Goal: Share content: Share content

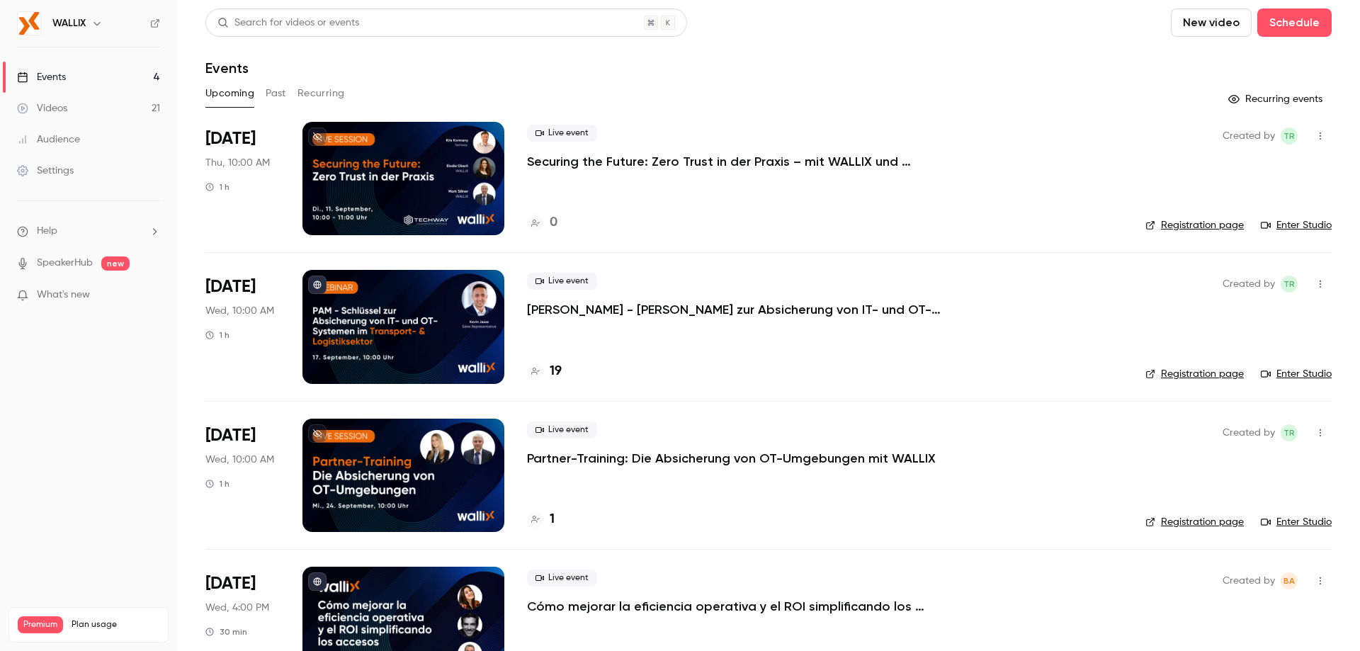
click at [276, 91] on button "Past" at bounding box center [276, 93] width 21 height 23
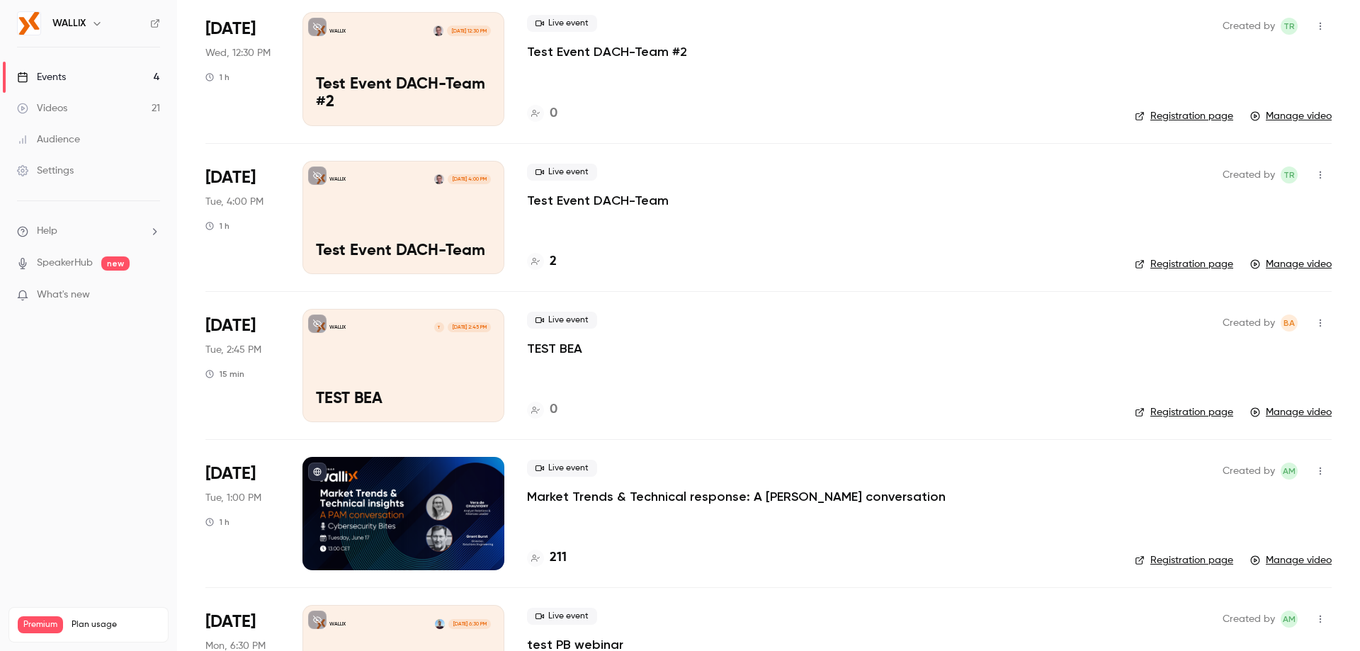
scroll to position [1275, 0]
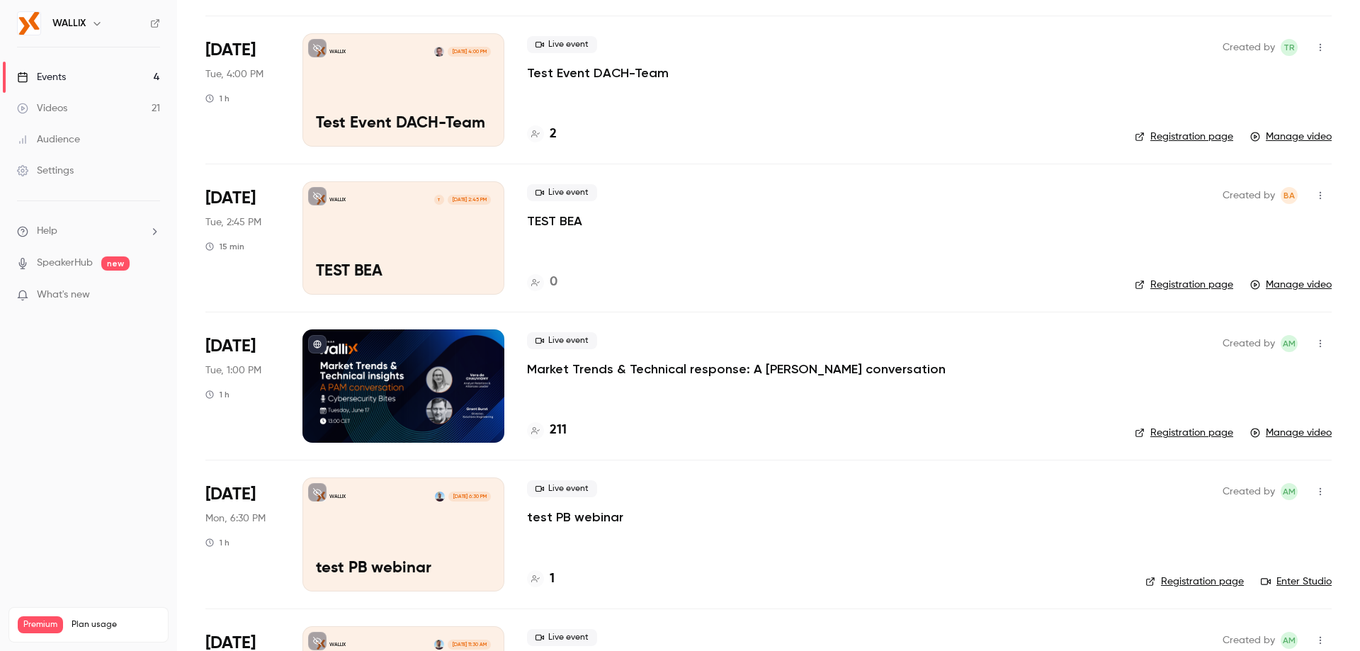
click at [598, 373] on p "Market Trends & Technical response: A [PERSON_NAME] conversation" at bounding box center [736, 369] width 419 height 17
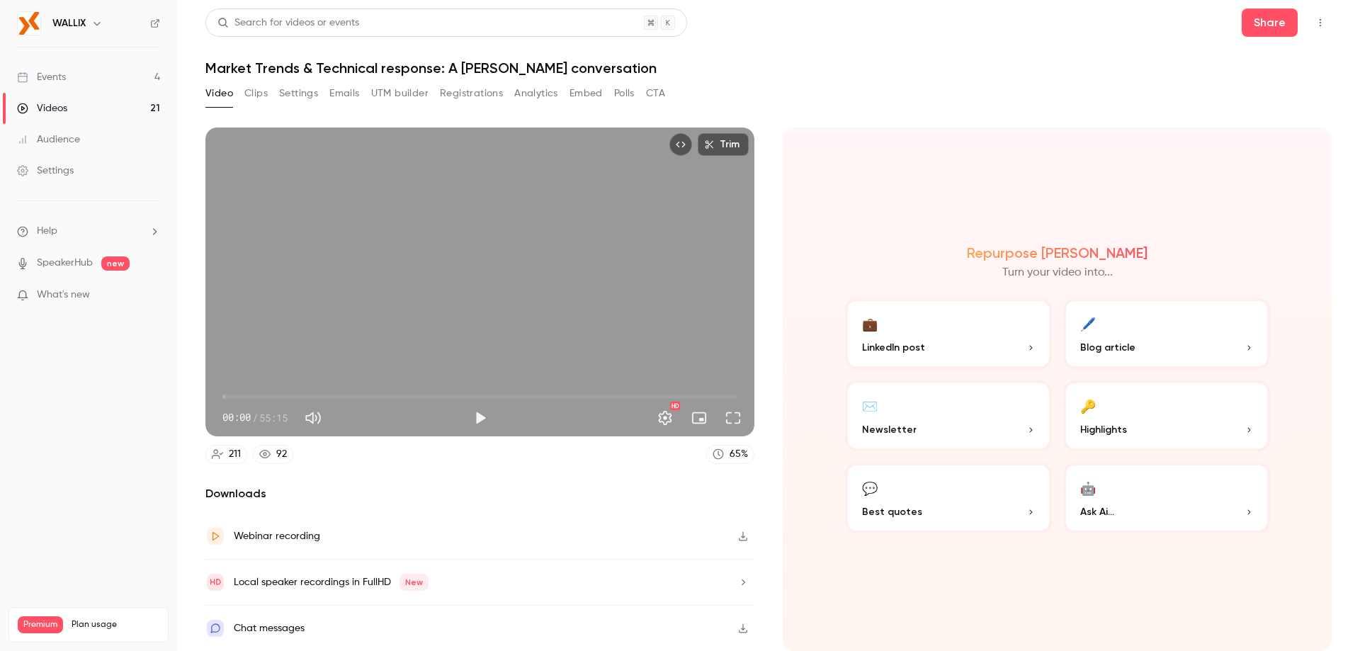
click at [463, 102] on button "Registrations" at bounding box center [471, 93] width 63 height 23
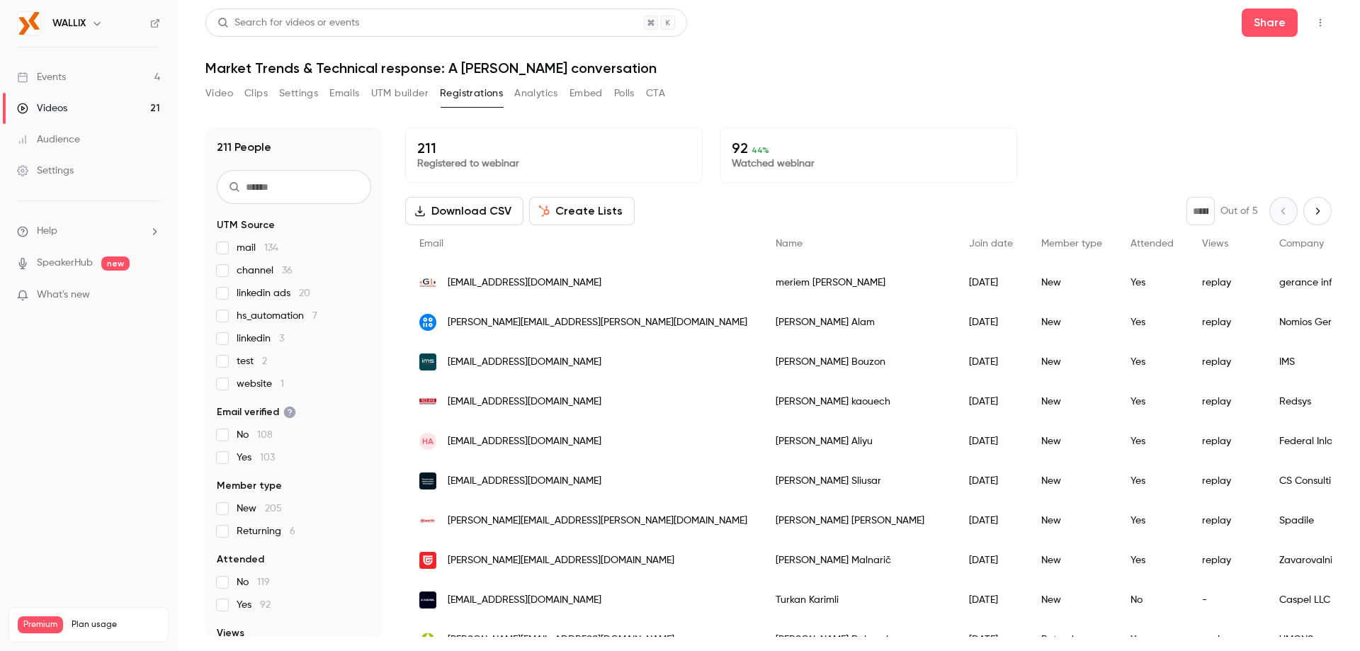
click at [339, 91] on button "Emails" at bounding box center [344, 93] width 30 height 23
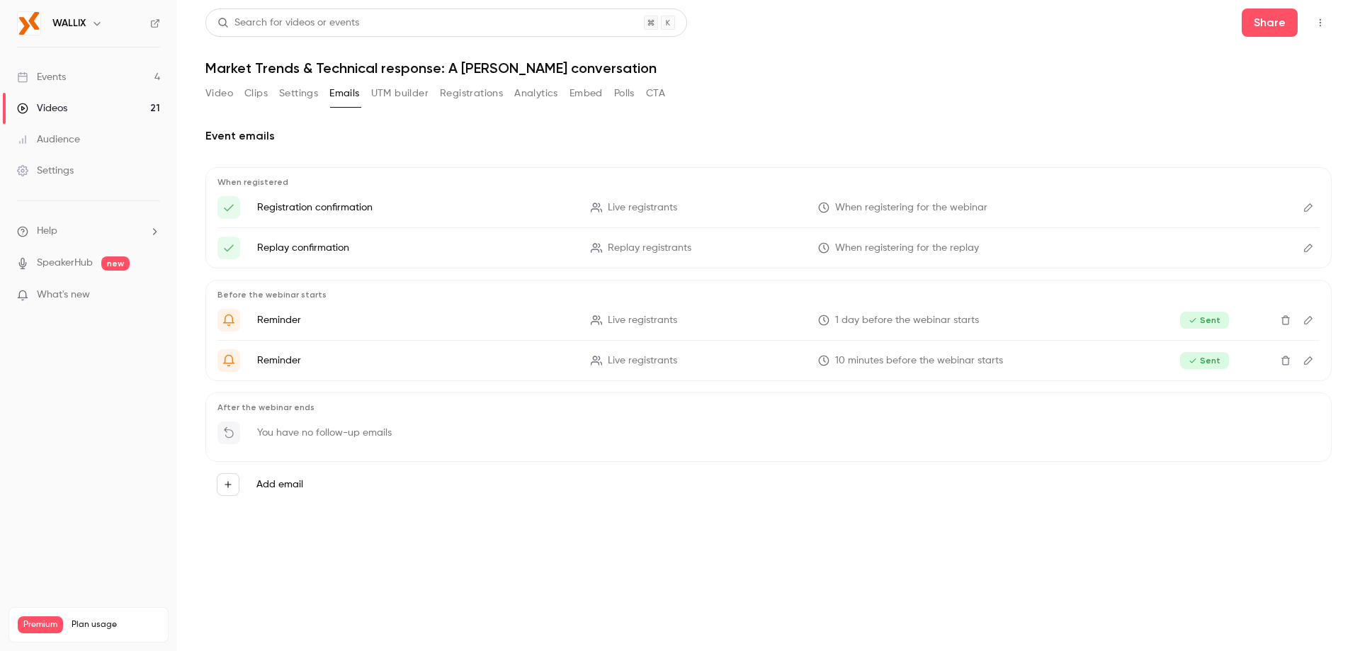
click at [229, 101] on button "Video" at bounding box center [219, 93] width 28 height 23
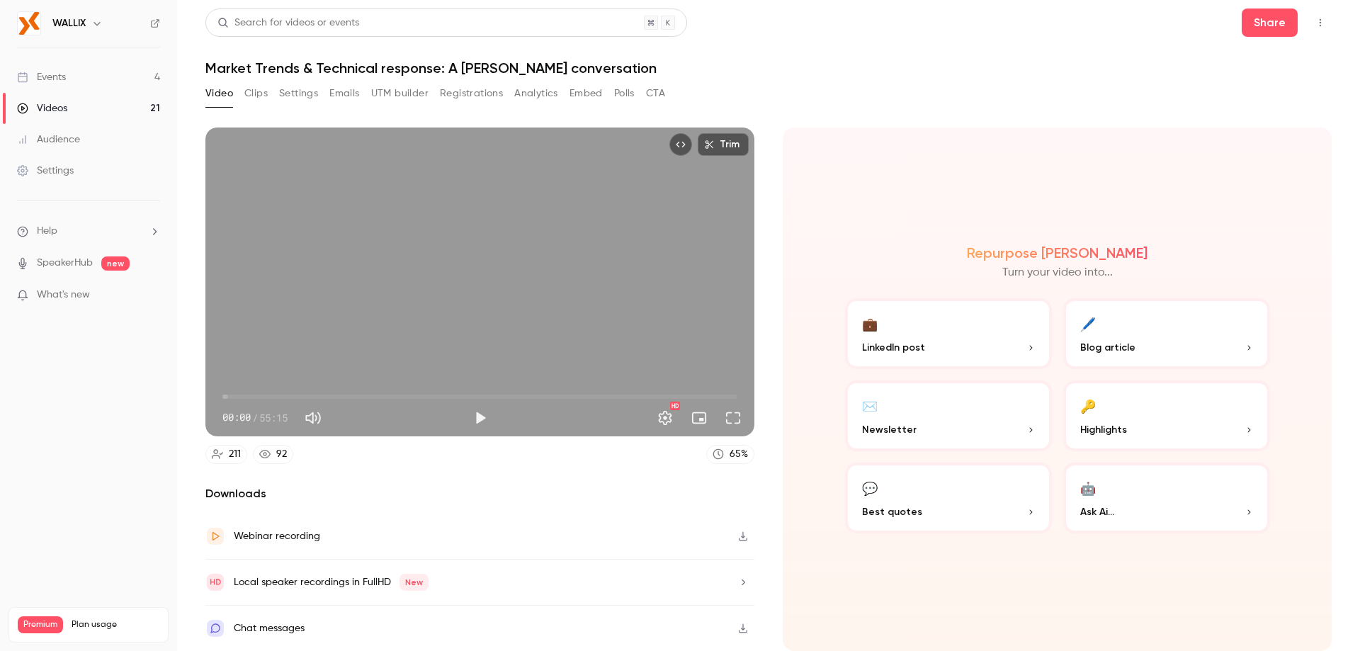
click at [473, 100] on button "Registrations" at bounding box center [471, 93] width 63 height 23
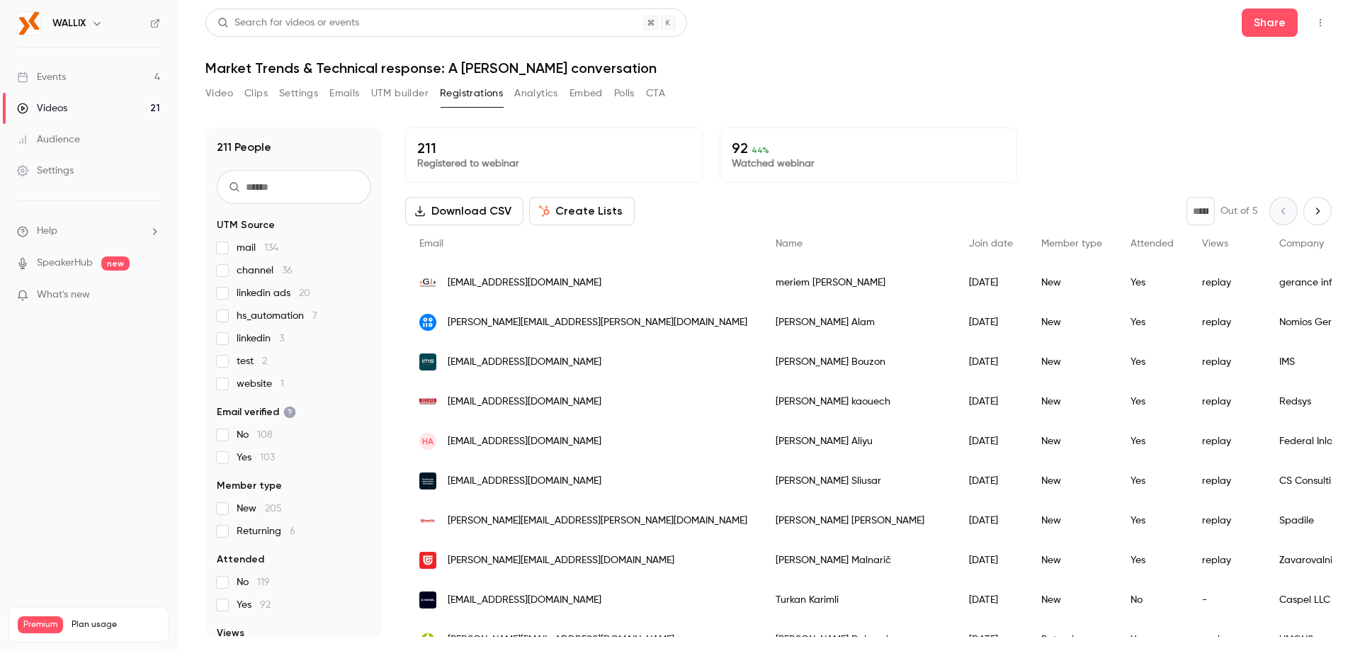
click at [254, 103] on button "Clips" at bounding box center [255, 93] width 23 height 23
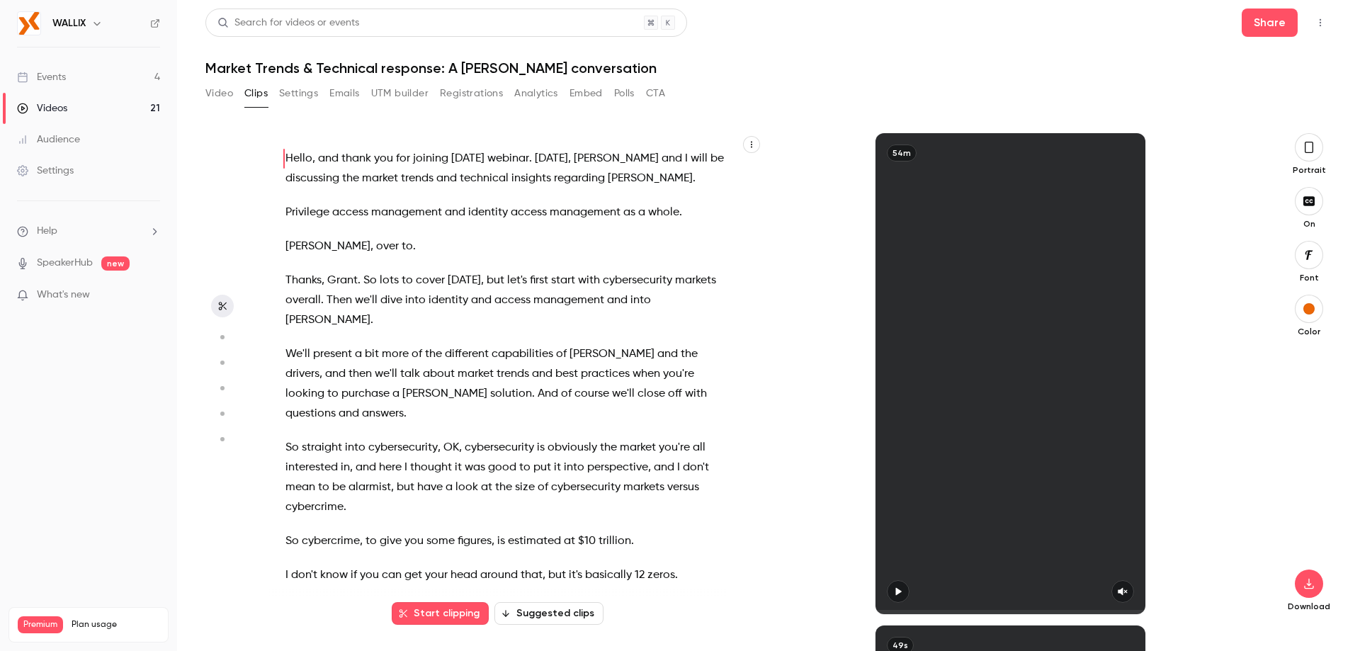
click at [304, 94] on button "Settings" at bounding box center [298, 93] width 39 height 23
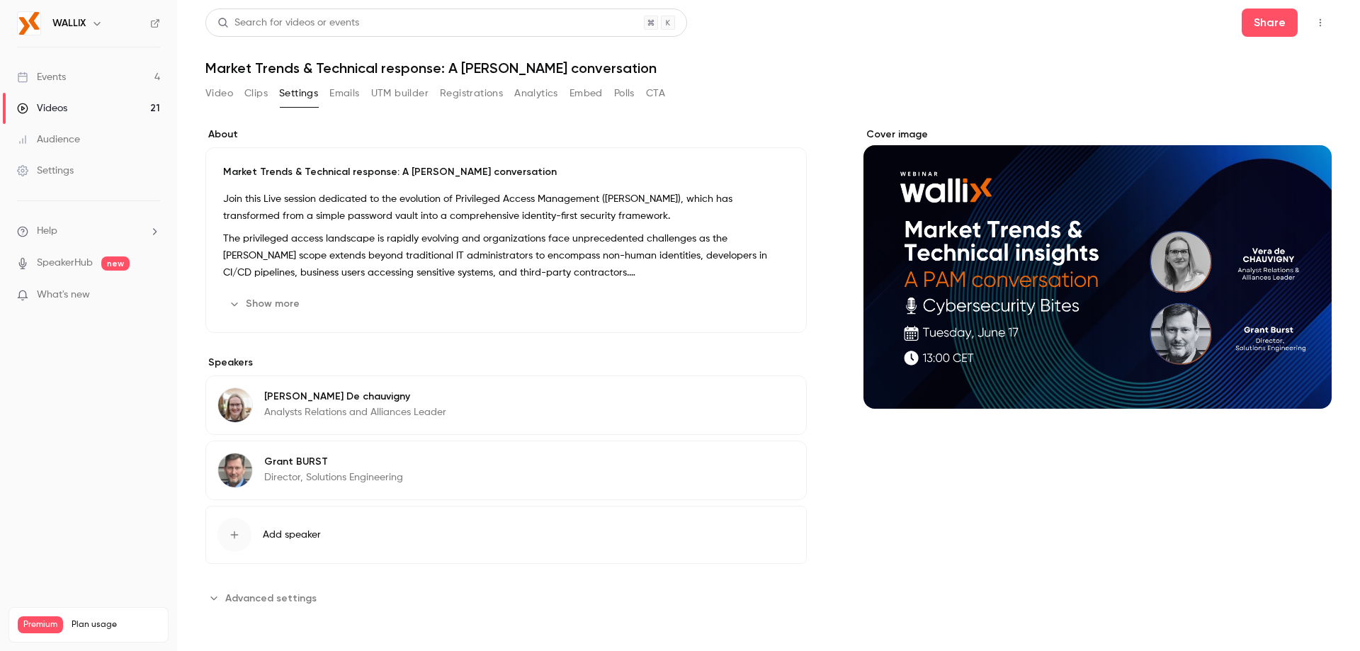
click at [291, 293] on button "Show more" at bounding box center [265, 304] width 85 height 23
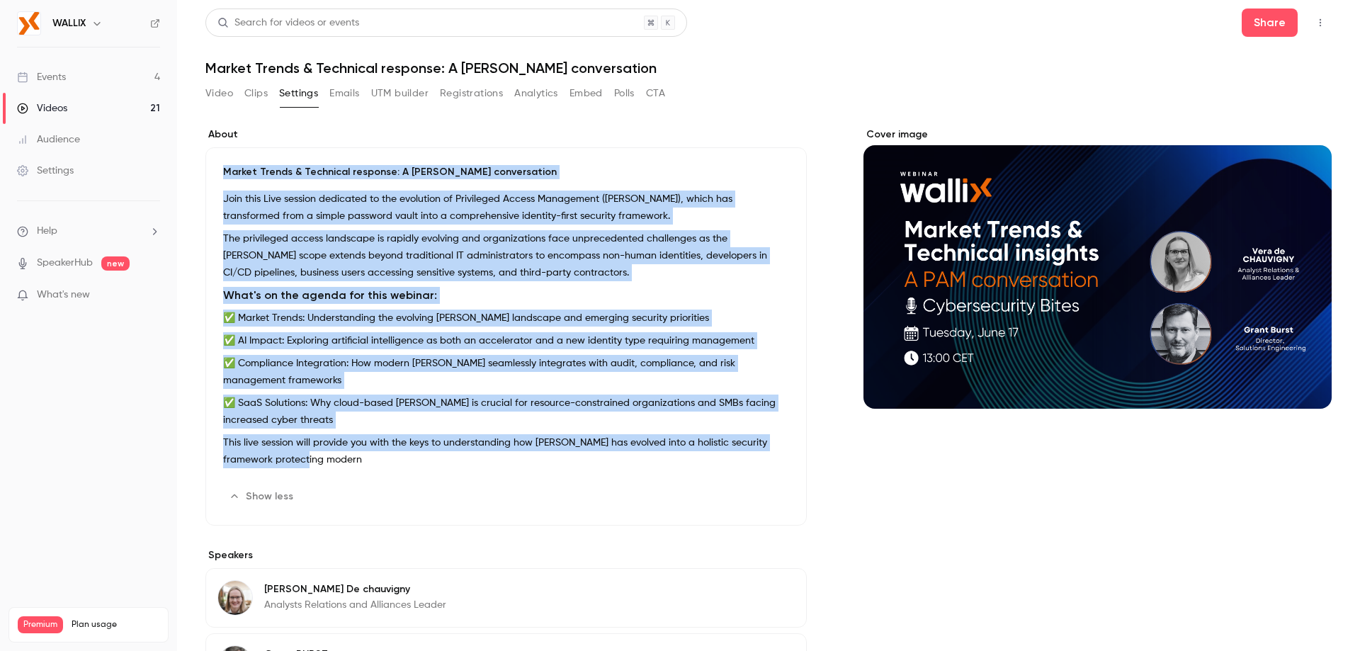
drag, startPoint x: 222, startPoint y: 164, endPoint x: 411, endPoint y: 473, distance: 361.9
click at [411, 473] on div "Market Trends & Technical response: A [PERSON_NAME] conversation Join this Live…" at bounding box center [506, 336] width 602 height 378
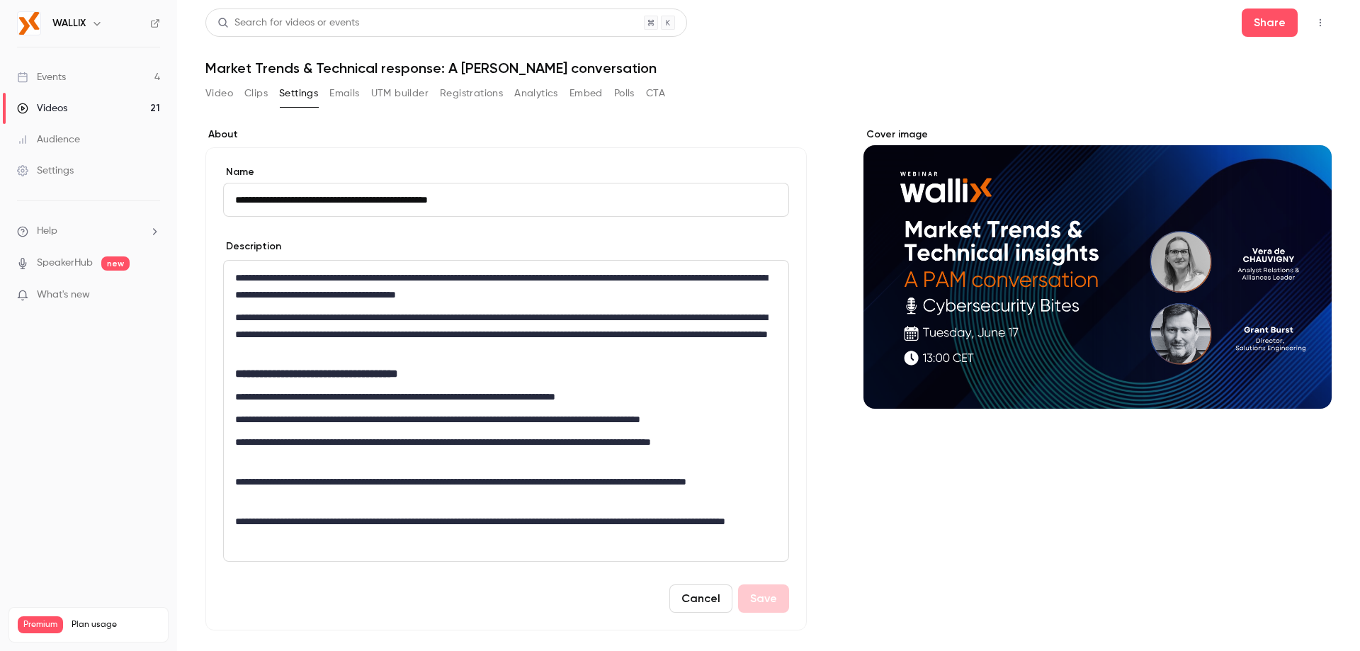
click at [350, 344] on p "**********" at bounding box center [503, 334] width 536 height 51
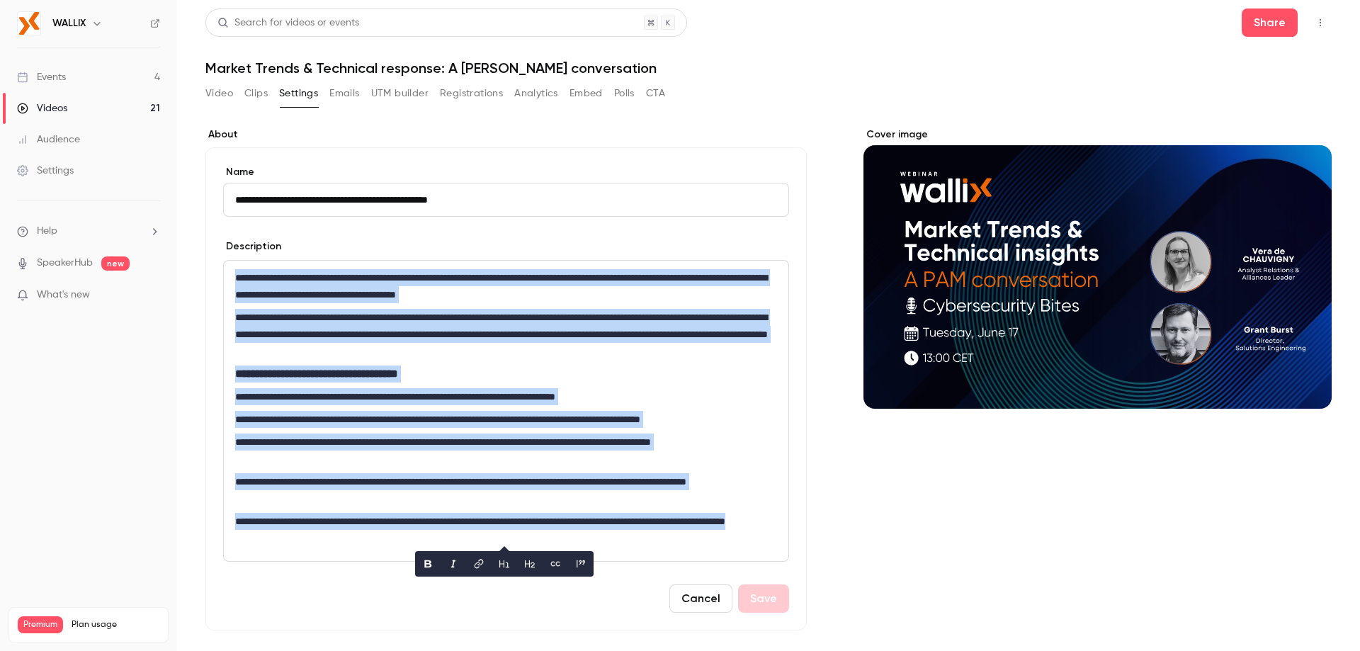
copy div "**********"
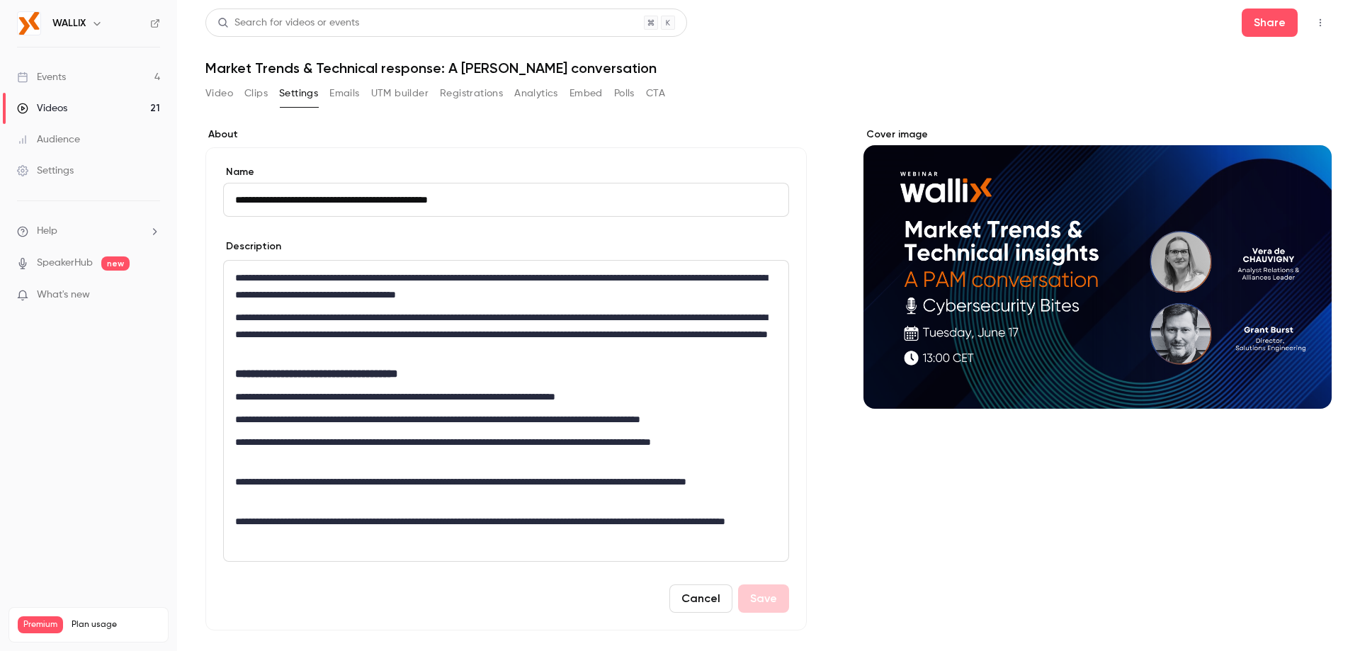
drag, startPoint x: 495, startPoint y: 203, endPoint x: 220, endPoint y: 213, distance: 274.4
click at [220, 213] on div "**********" at bounding box center [506, 388] width 602 height 483
click at [551, 96] on button "Analytics" at bounding box center [536, 93] width 44 height 23
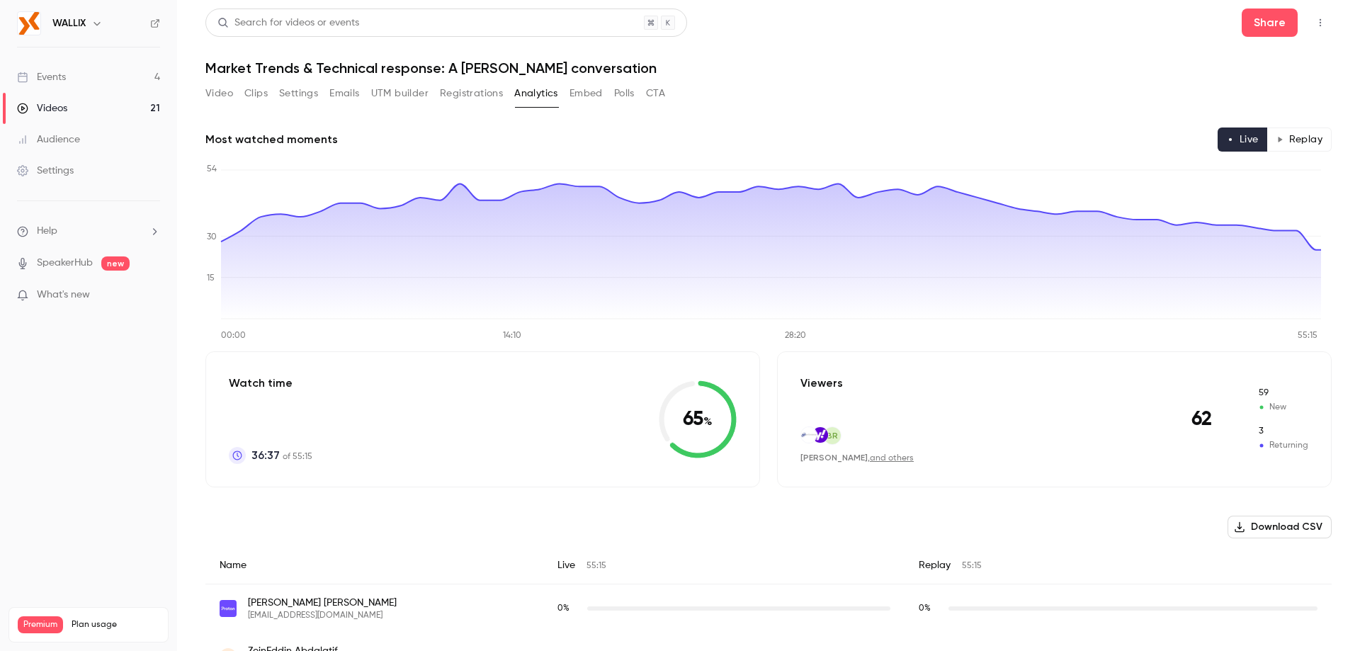
click at [570, 96] on div "Video Clips Settings Emails UTM builder Registrations Analytics Embed Polls CTA" at bounding box center [435, 93] width 460 height 23
click at [576, 96] on button "Embed" at bounding box center [586, 93] width 33 height 23
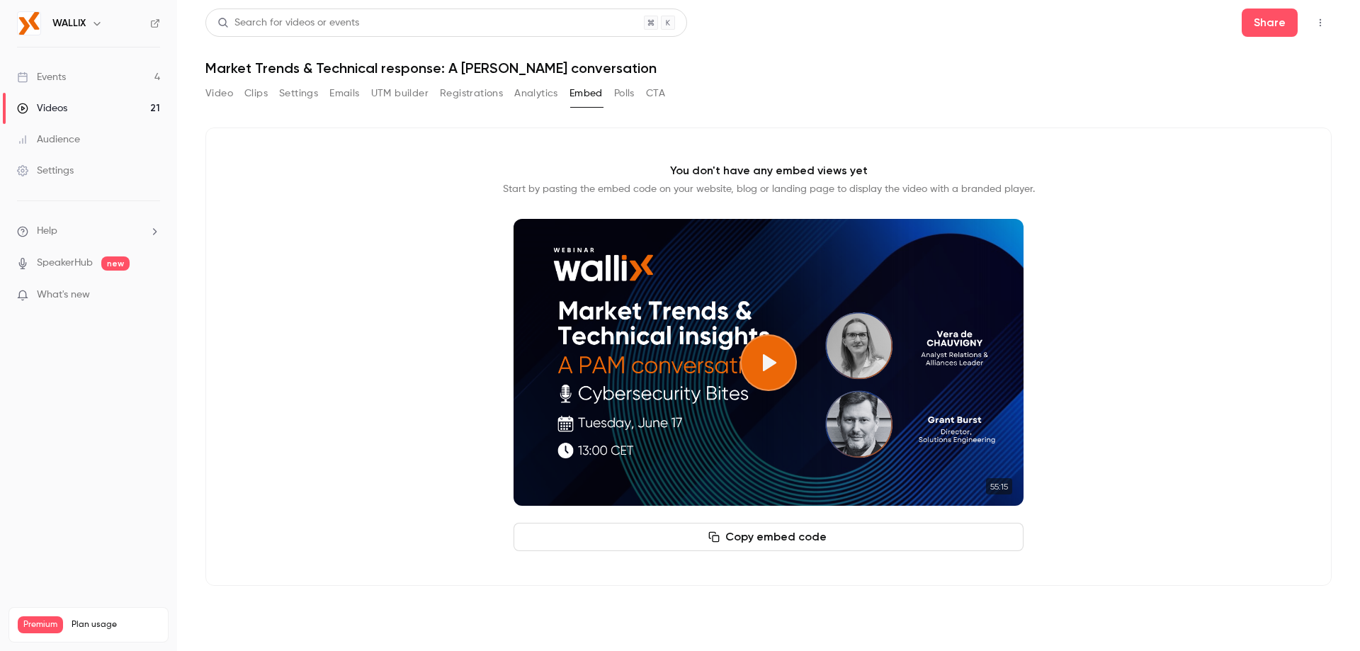
click at [631, 96] on button "Polls" at bounding box center [624, 93] width 21 height 23
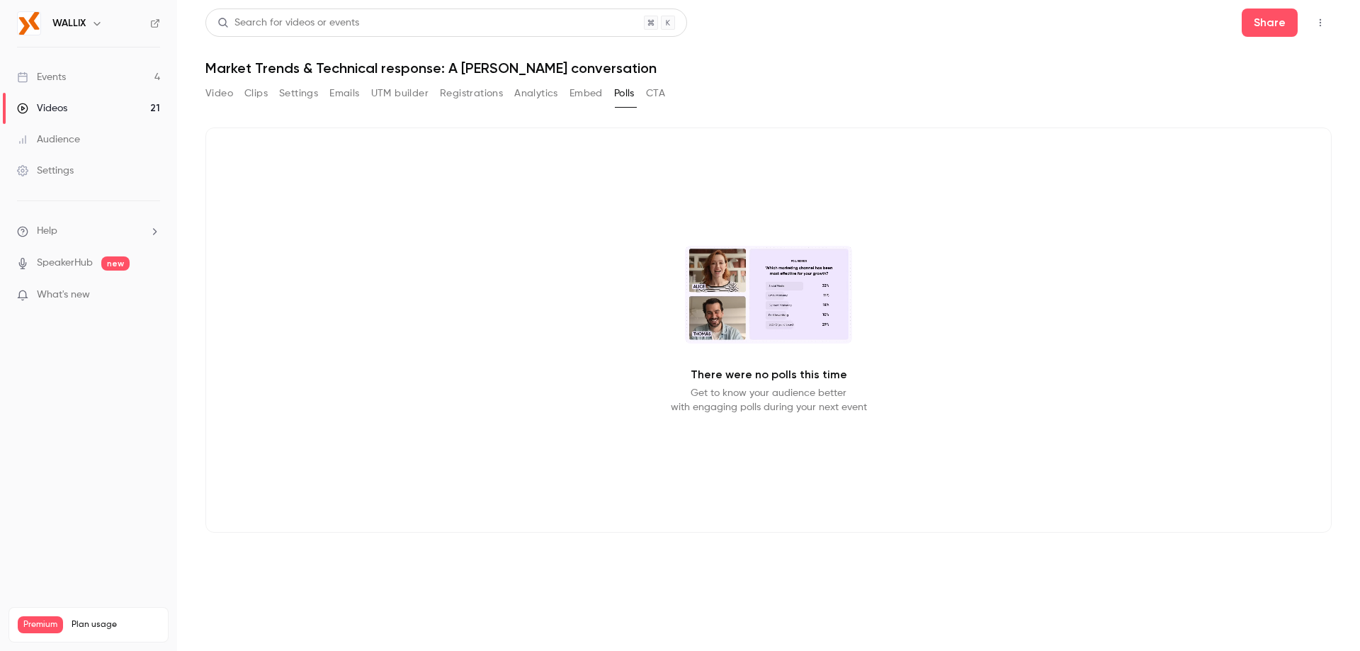
click at [490, 103] on button "Registrations" at bounding box center [471, 93] width 63 height 23
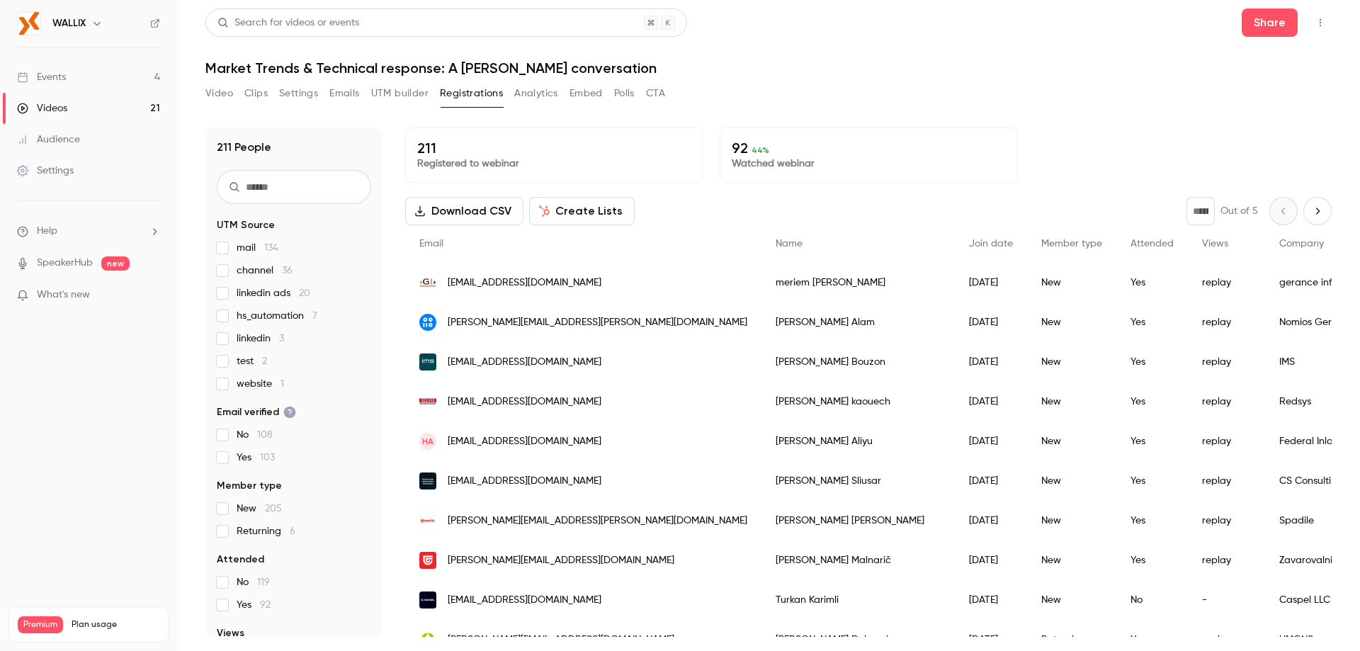
click at [428, 98] on button "UTM builder" at bounding box center [399, 93] width 57 height 23
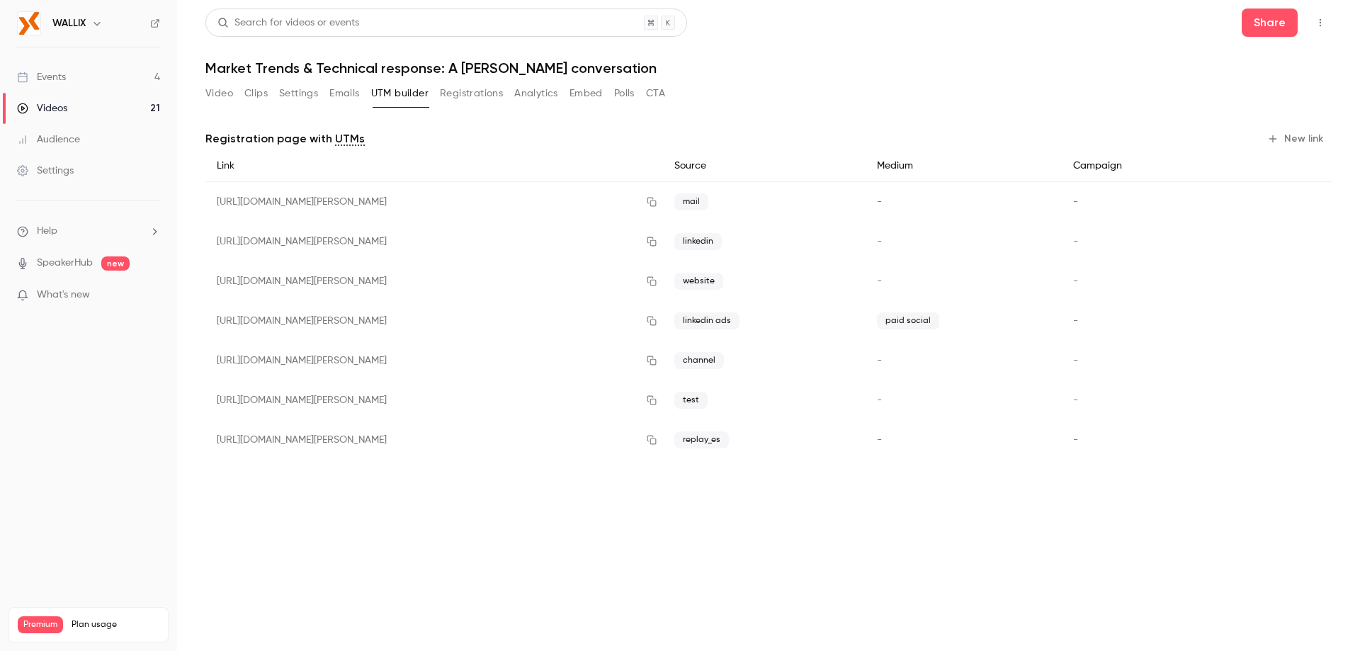
click at [470, 98] on button "Registrations" at bounding box center [471, 93] width 63 height 23
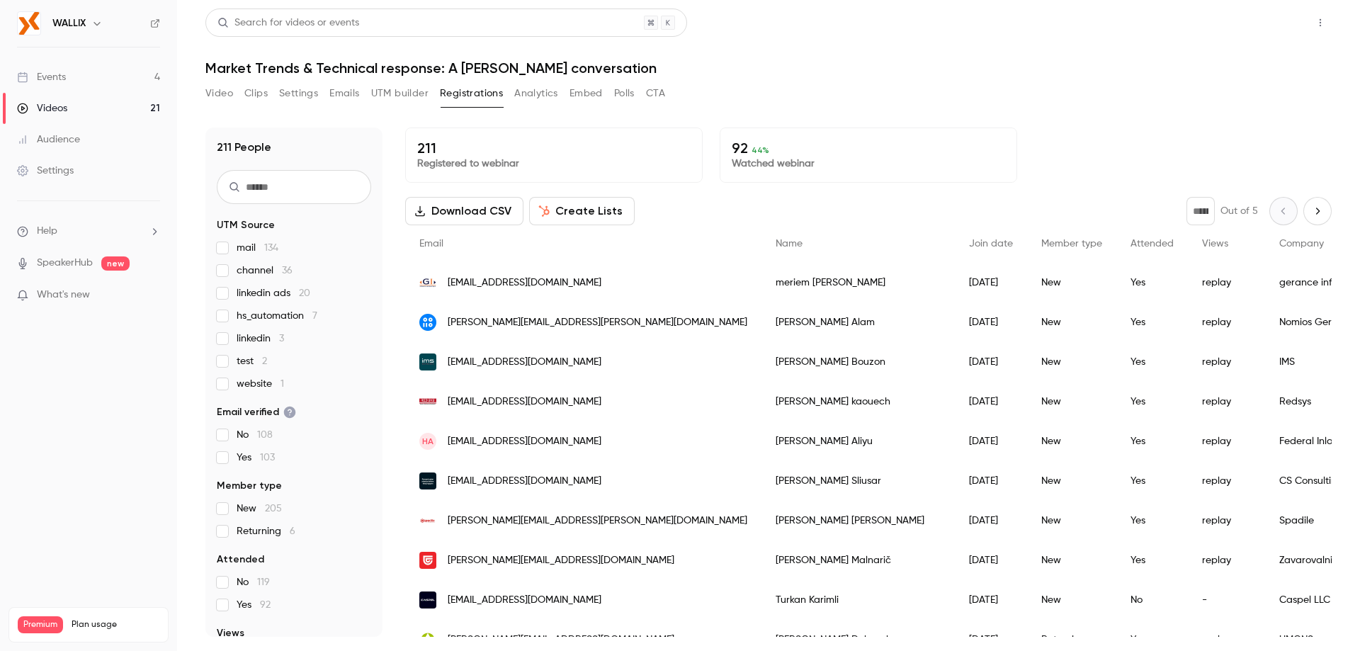
click at [1260, 17] on button "Share" at bounding box center [1270, 23] width 56 height 28
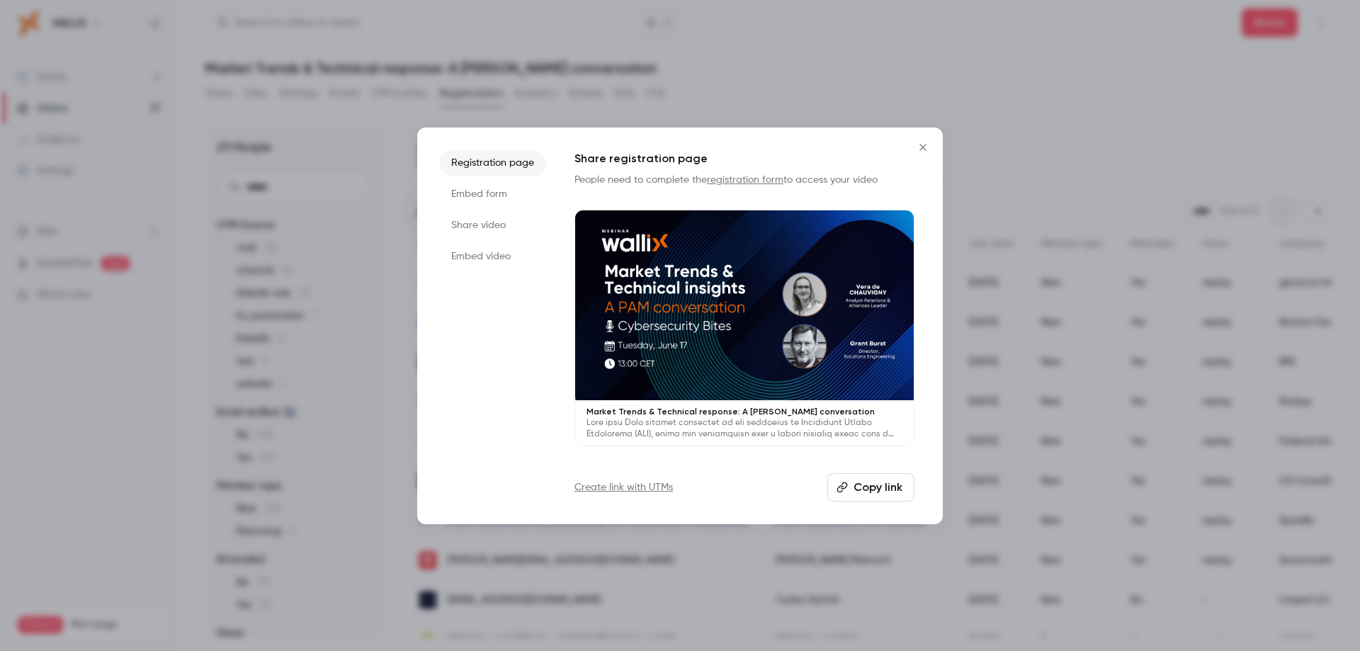
click at [629, 491] on link "Create link with UTMs" at bounding box center [624, 487] width 98 height 14
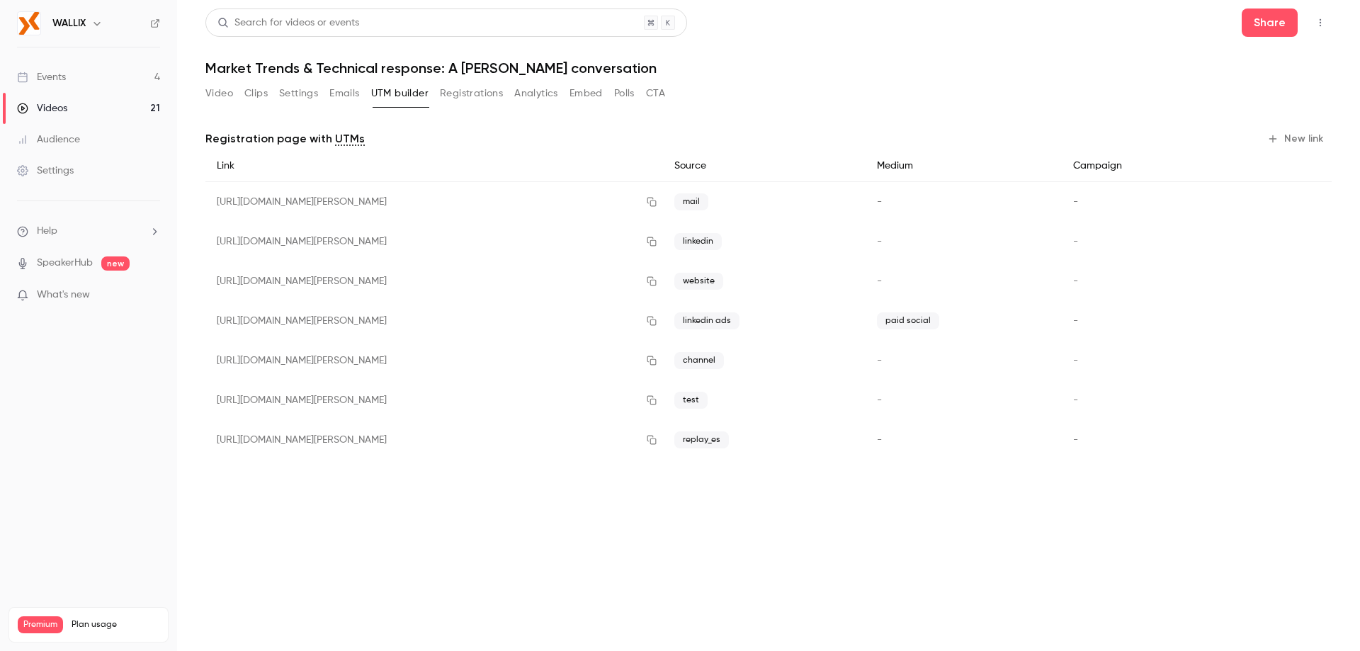
click at [1278, 137] on icon "button" at bounding box center [1273, 138] width 11 height 11
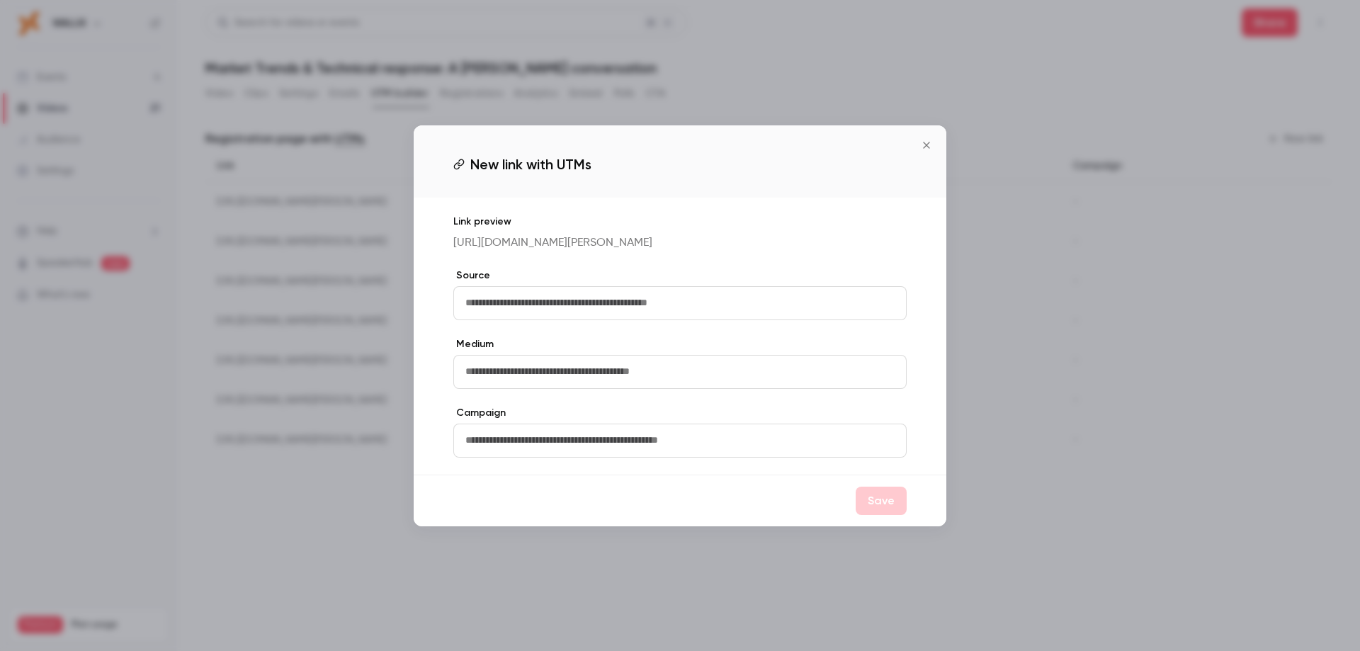
click at [542, 313] on input "text" at bounding box center [679, 303] width 453 height 34
type input "*"
click at [525, 385] on input "text" at bounding box center [679, 372] width 453 height 34
click at [524, 320] on input "******" at bounding box center [679, 303] width 453 height 34
type input "*"
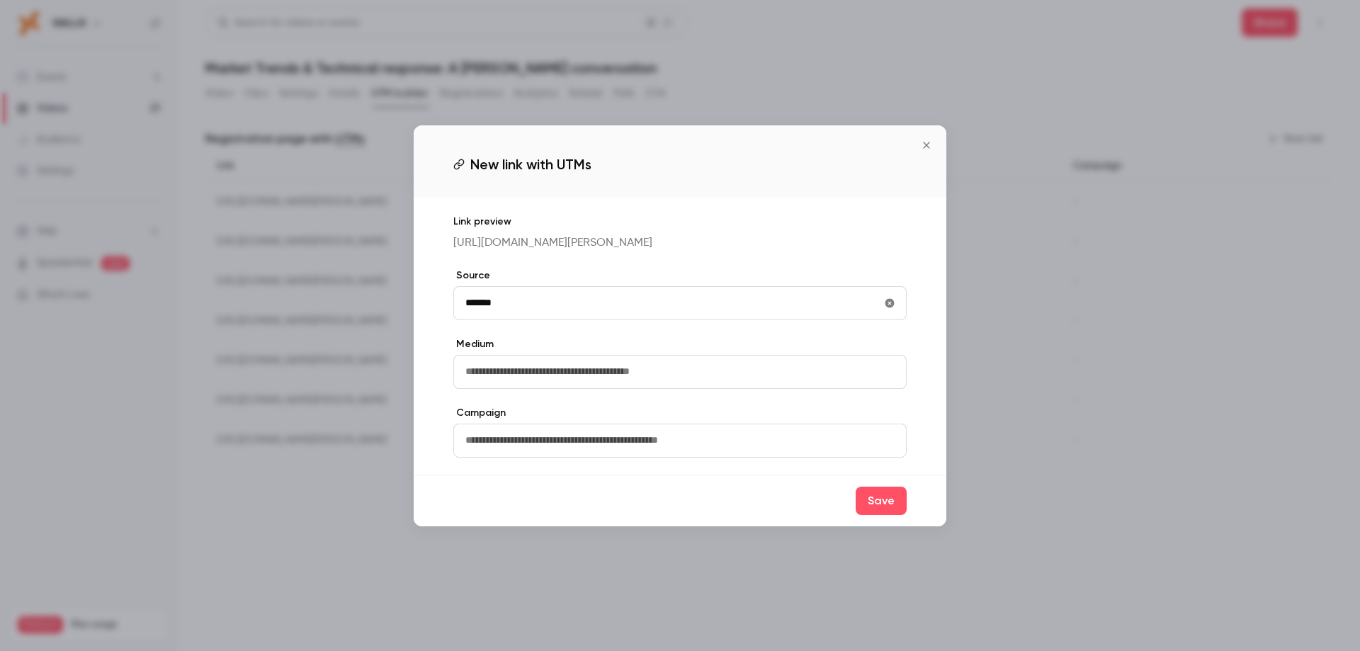
type input "*******"
click at [512, 380] on input "text" at bounding box center [679, 372] width 453 height 34
type input "*******"
click at [519, 449] on input "text" at bounding box center [679, 441] width 453 height 34
click at [862, 504] on button "Save" at bounding box center [881, 501] width 51 height 28
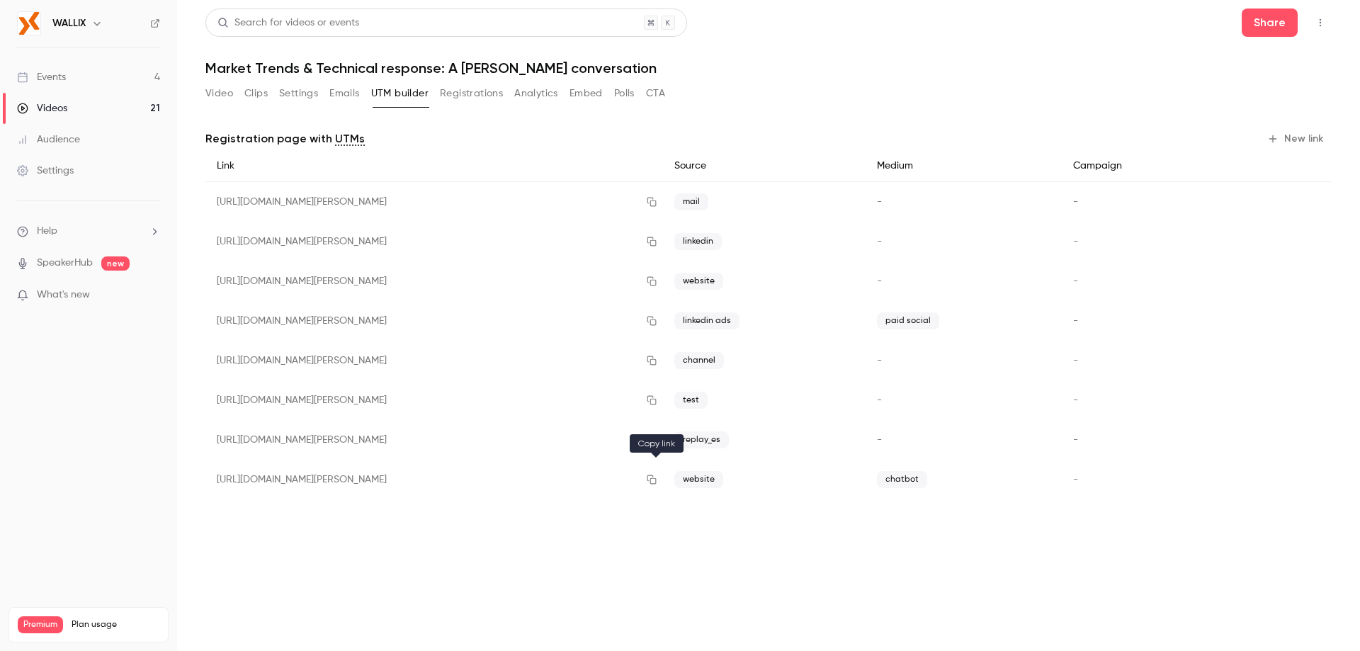
click at [657, 478] on icon "button" at bounding box center [652, 479] width 9 height 9
